Goal: Navigation & Orientation: Find specific page/section

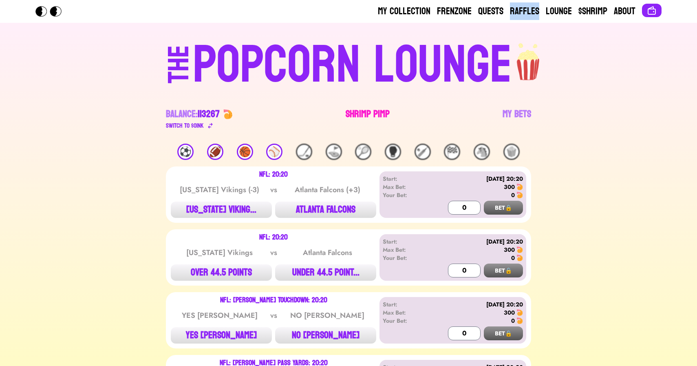
click at [360, 115] on link "Shrimp Pimp" at bounding box center [368, 119] width 44 height 23
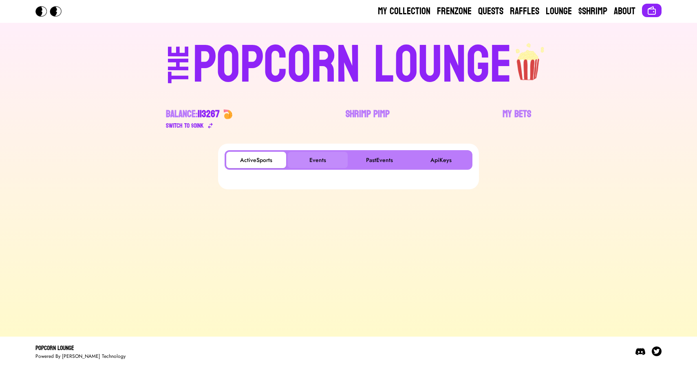
click at [320, 159] on button "Events" at bounding box center [318, 160] width 60 height 16
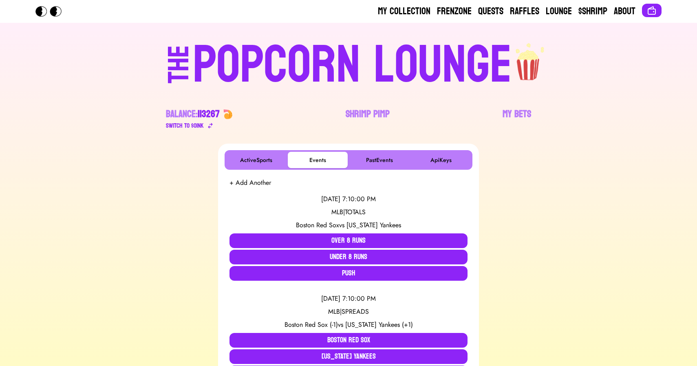
click at [356, 59] on div "POPCORN LOUNGE" at bounding box center [352, 65] width 319 height 52
